Goal: Information Seeking & Learning: Learn about a topic

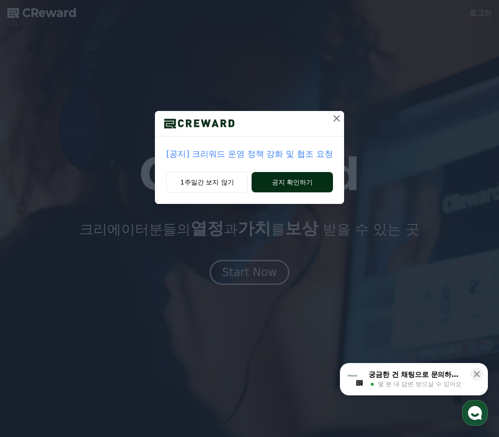
click at [267, 181] on button "공지 확인하기" at bounding box center [291, 182] width 81 height 20
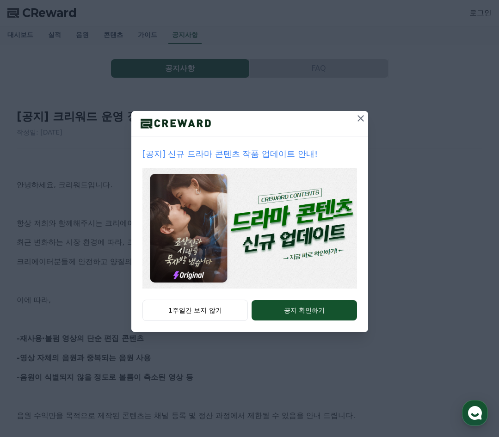
click at [358, 119] on icon at bounding box center [360, 118] width 11 height 11
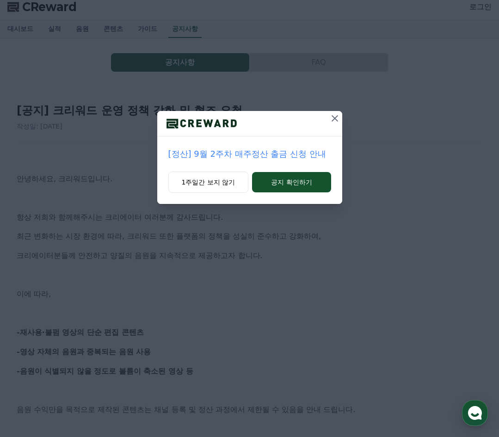
scroll to position [46, 0]
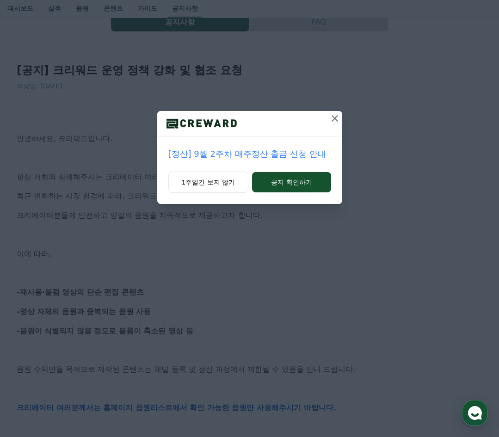
click at [334, 121] on icon at bounding box center [334, 118] width 11 height 11
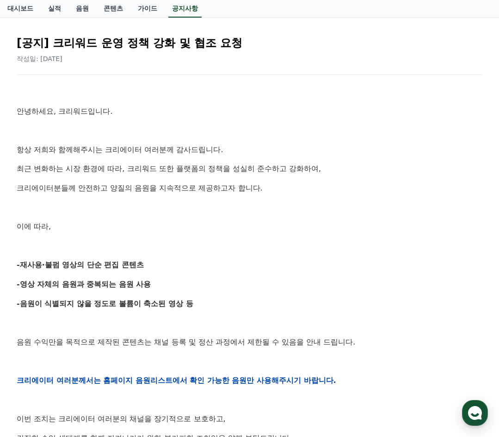
scroll to position [0, 0]
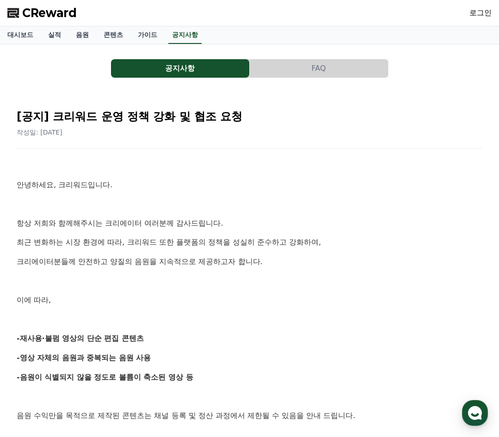
click at [293, 60] on button "FAQ" at bounding box center [319, 68] width 138 height 18
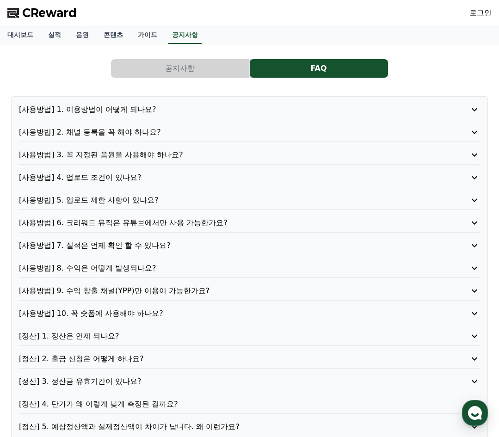
click at [151, 104] on p "[사용방법] 1. 이용방법이 어떻게 되나요?" at bounding box center [231, 109] width 424 height 11
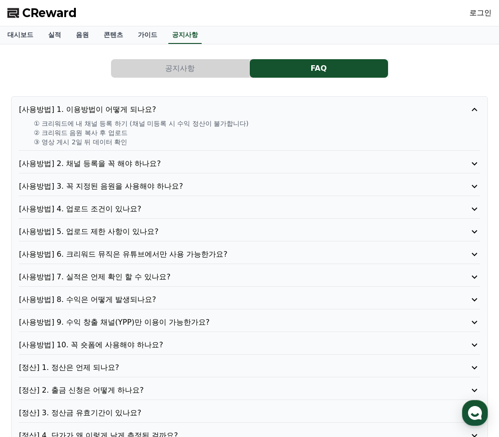
click at [156, 68] on button "공지사항" at bounding box center [180, 68] width 138 height 18
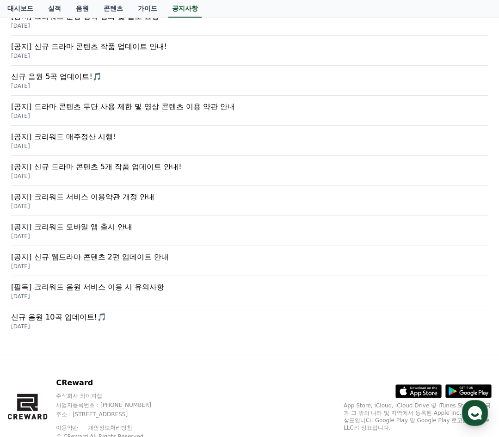
scroll to position [185, 0]
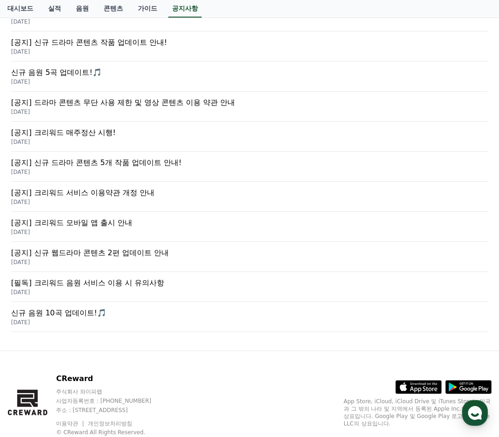
click at [92, 284] on p "[필독] 크리워드 음원 서비스 이용 시 유의사항" at bounding box center [249, 282] width 476 height 11
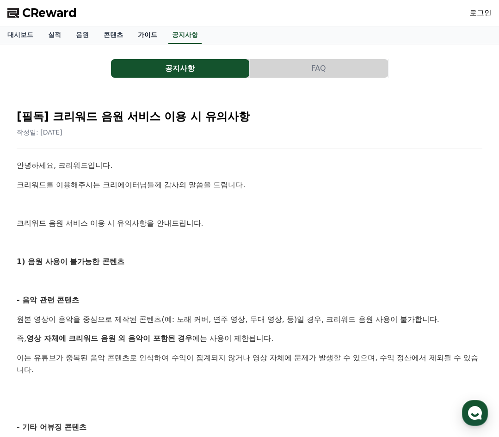
click at [135, 37] on link "가이드" at bounding box center [147, 35] width 34 height 18
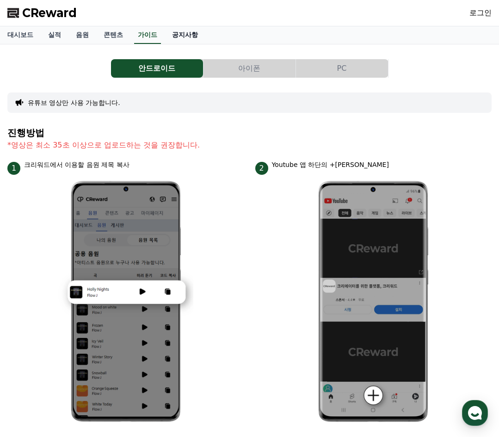
click at [172, 33] on link "공지사항" at bounding box center [185, 35] width 41 height 18
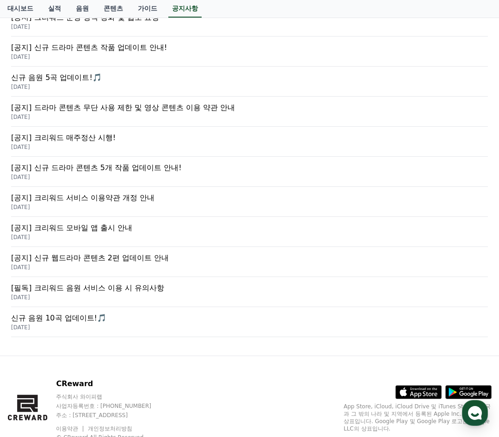
scroll to position [185, 0]
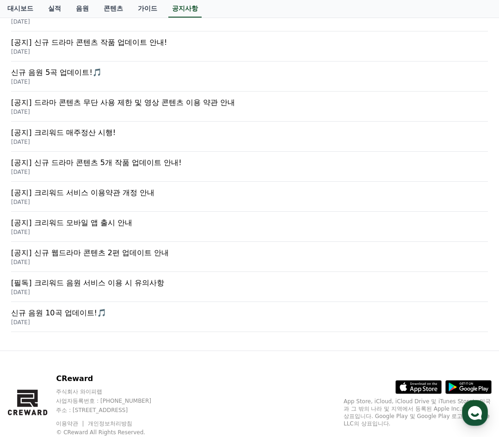
click at [86, 220] on p "[공지] 크리워드 모바일 앱 출시 안내" at bounding box center [249, 222] width 476 height 11
